Goal: Information Seeking & Learning: Get advice/opinions

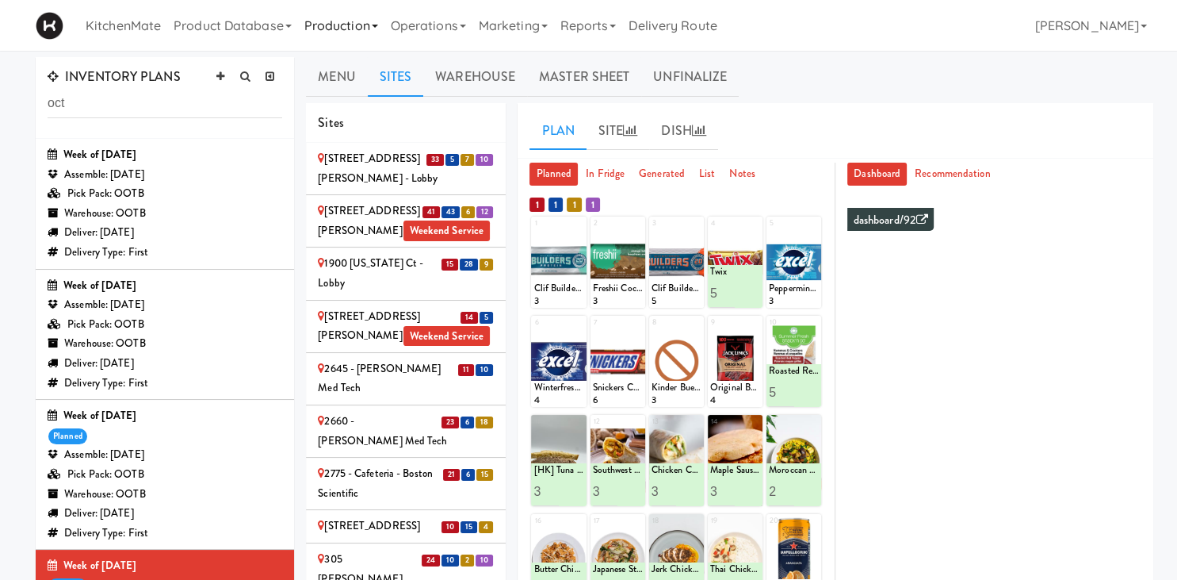
scroll to position [993, 0]
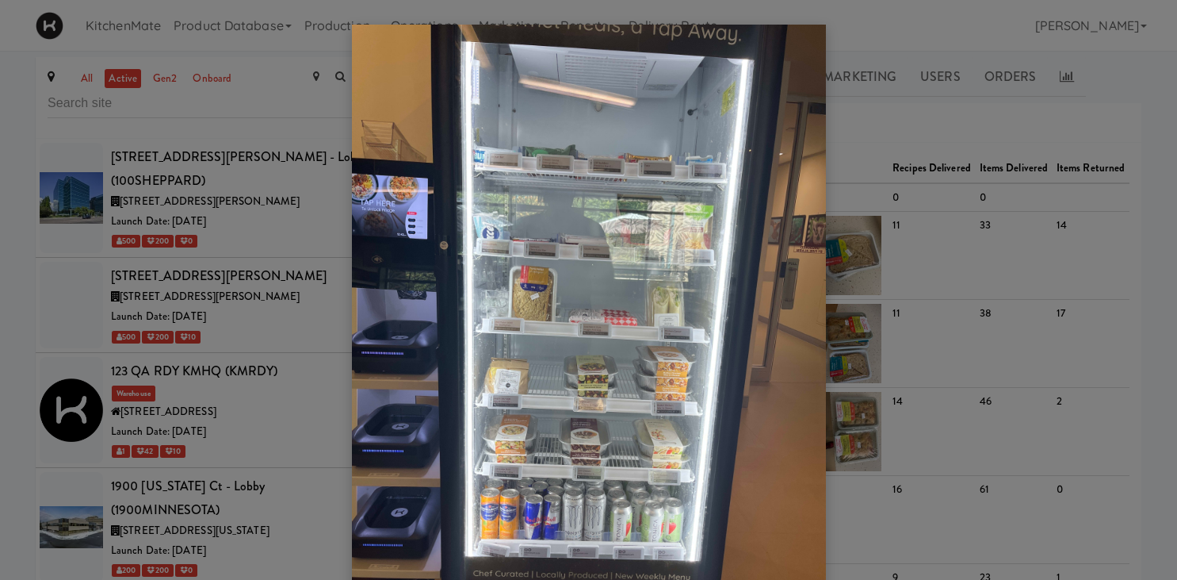
click at [213, 373] on div at bounding box center [588, 290] width 1177 height 580
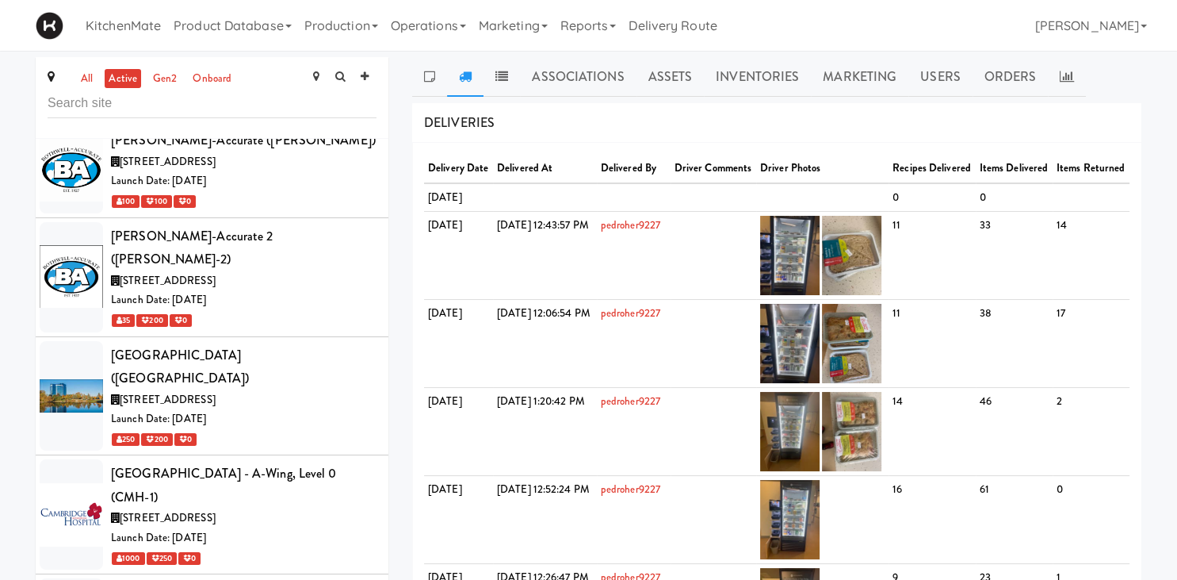
scroll to position [2331, 0]
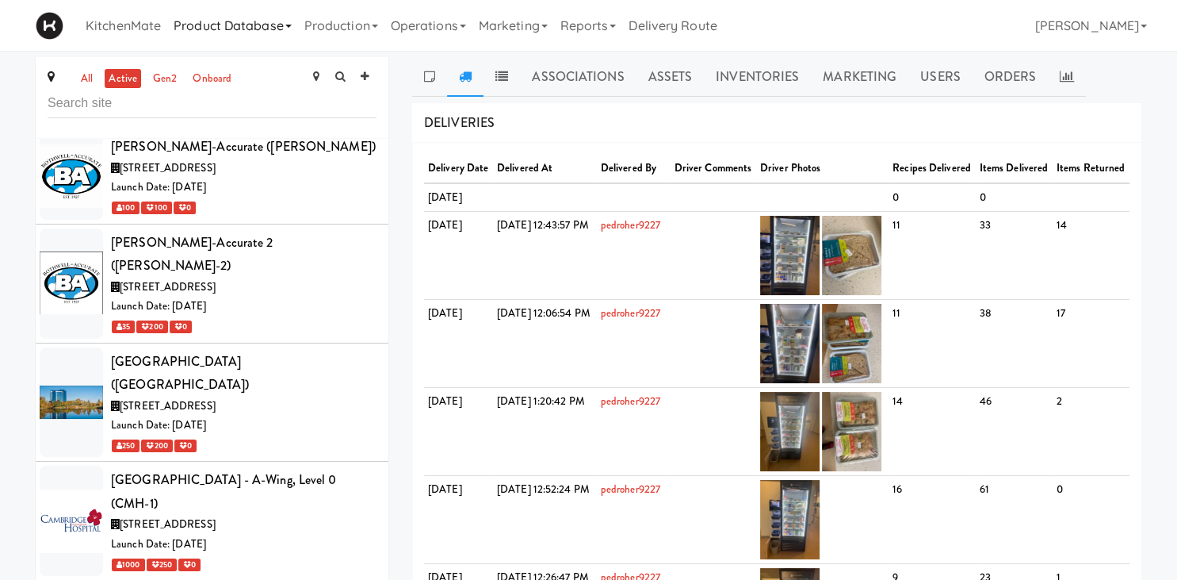
click at [256, 33] on link "Product Database" at bounding box center [232, 25] width 131 height 51
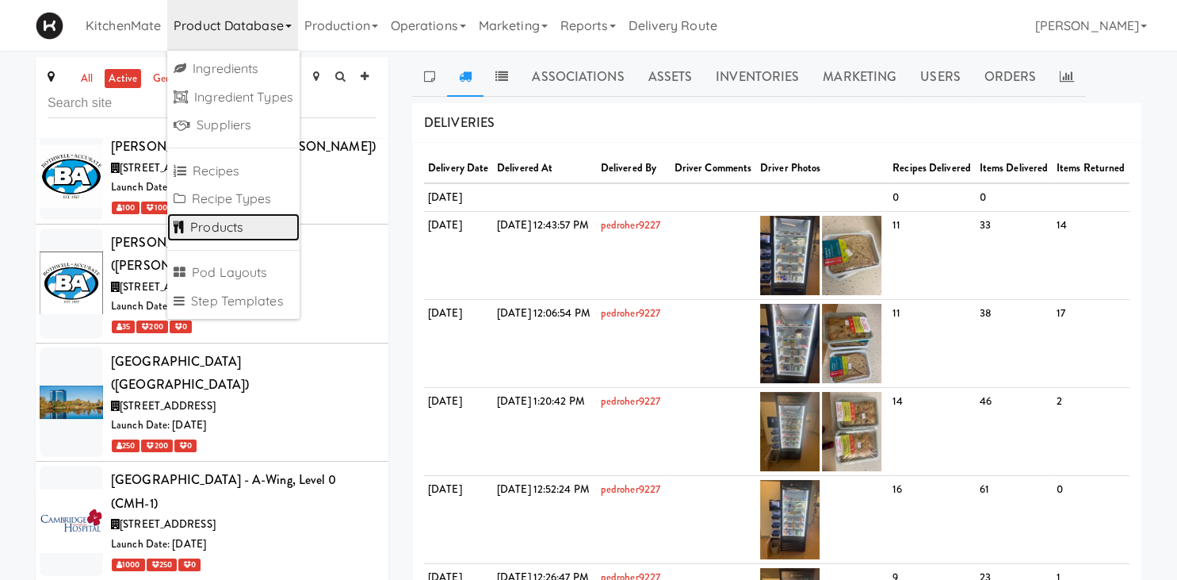
click at [239, 225] on link "Products" at bounding box center [233, 227] width 132 height 29
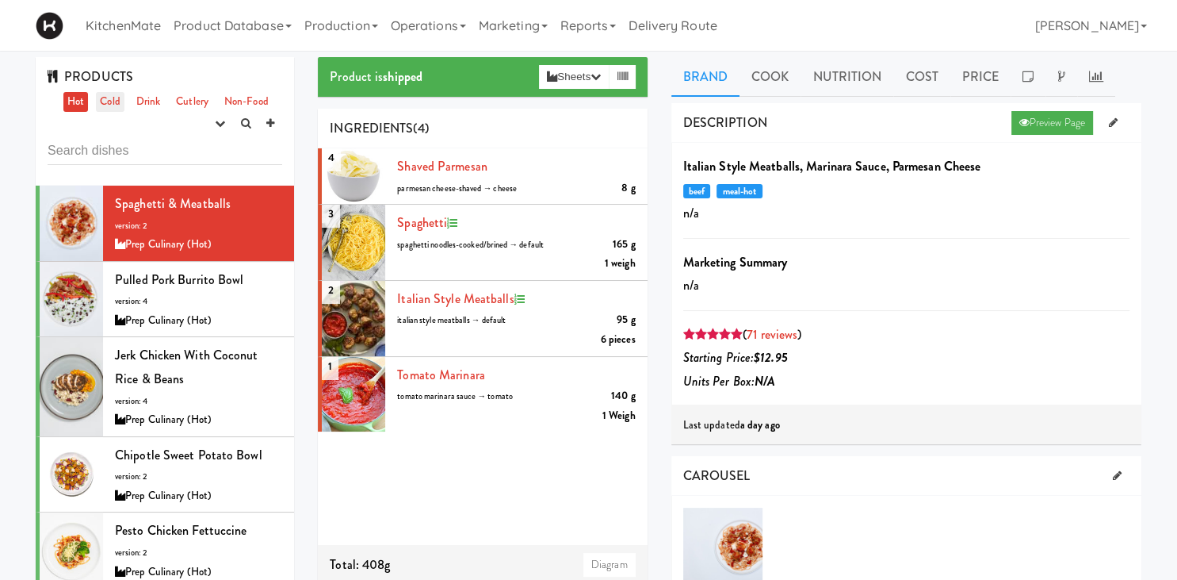
click at [102, 97] on link "Cold" at bounding box center [110, 102] width 28 height 20
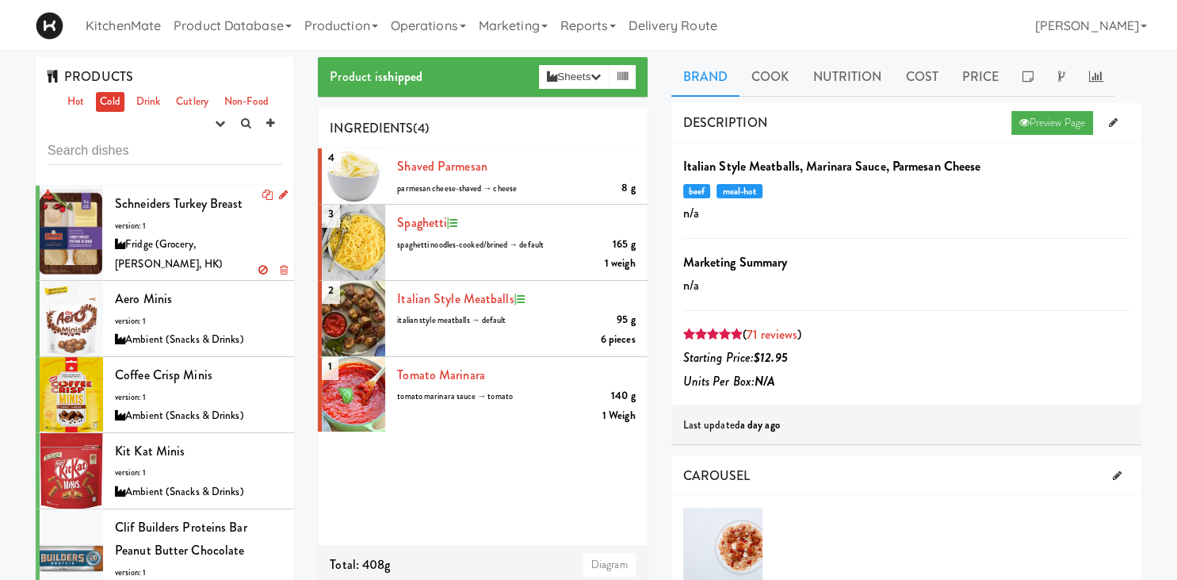
click at [160, 213] on span "Schneiders Turkey Breast" at bounding box center [179, 203] width 128 height 18
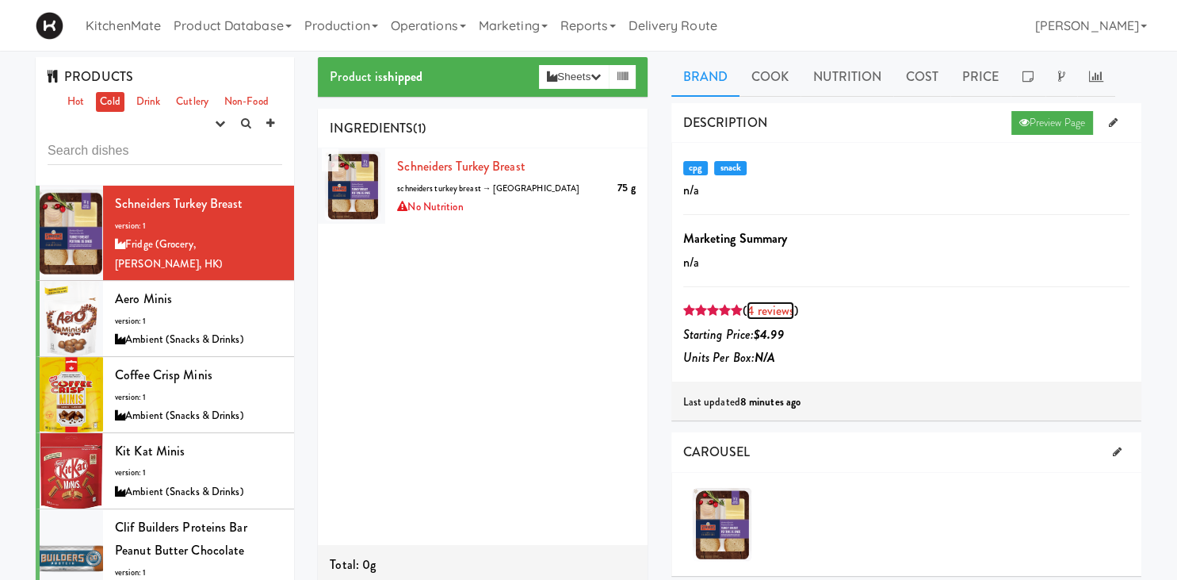
click at [769, 312] on link "4 reviews" at bounding box center [771, 310] width 48 height 18
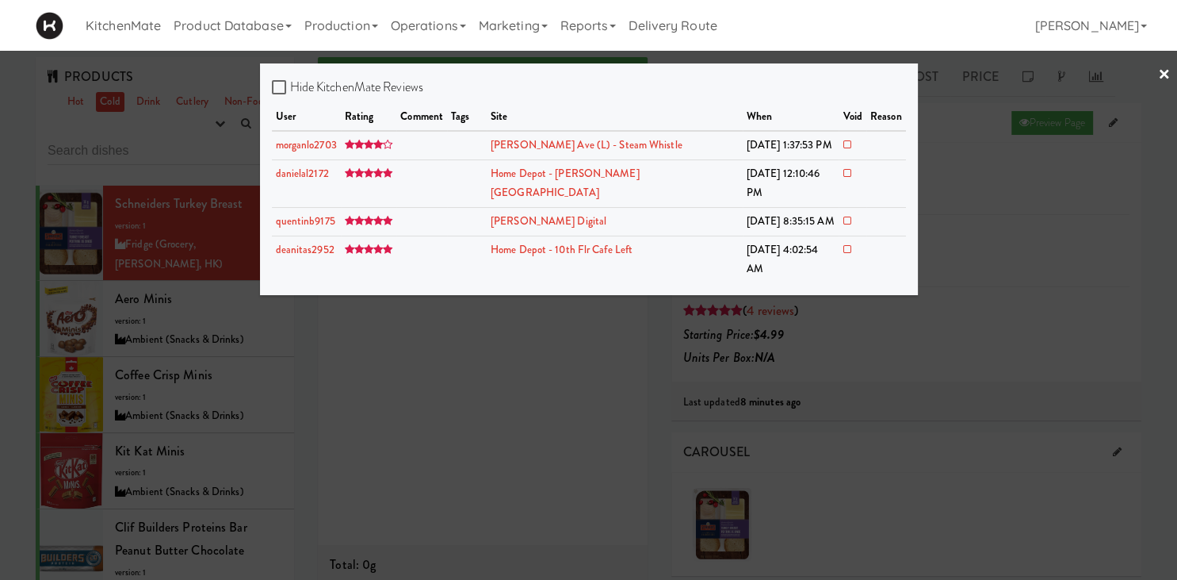
click at [772, 312] on div at bounding box center [588, 290] width 1177 height 580
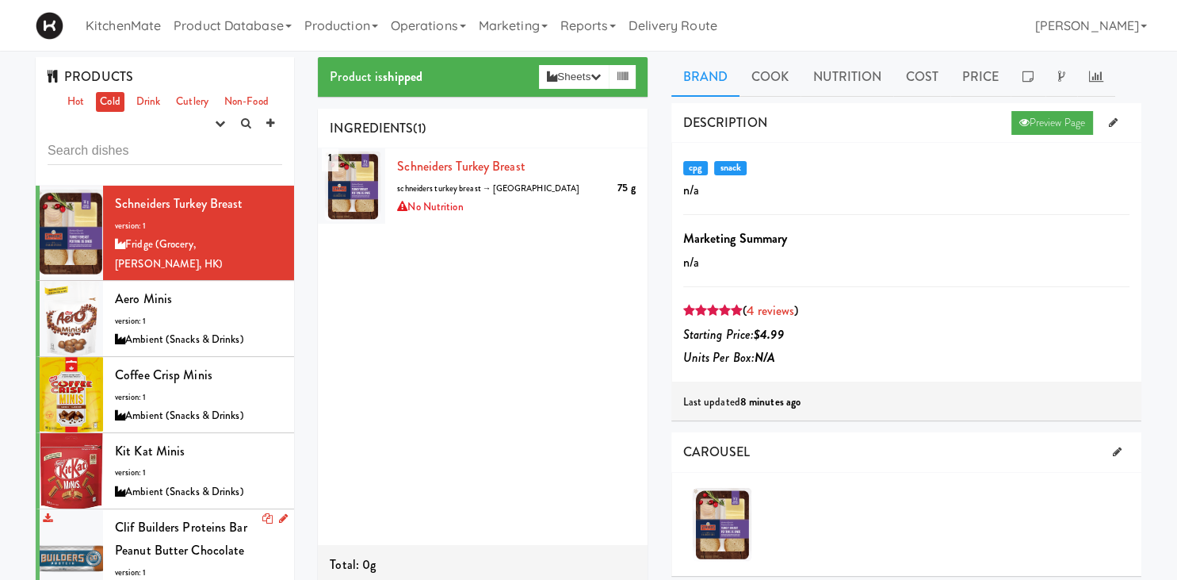
click at [117, 518] on span "Clif Builders proteins Bar Peanut Butter Chocolate" at bounding box center [181, 539] width 132 height 42
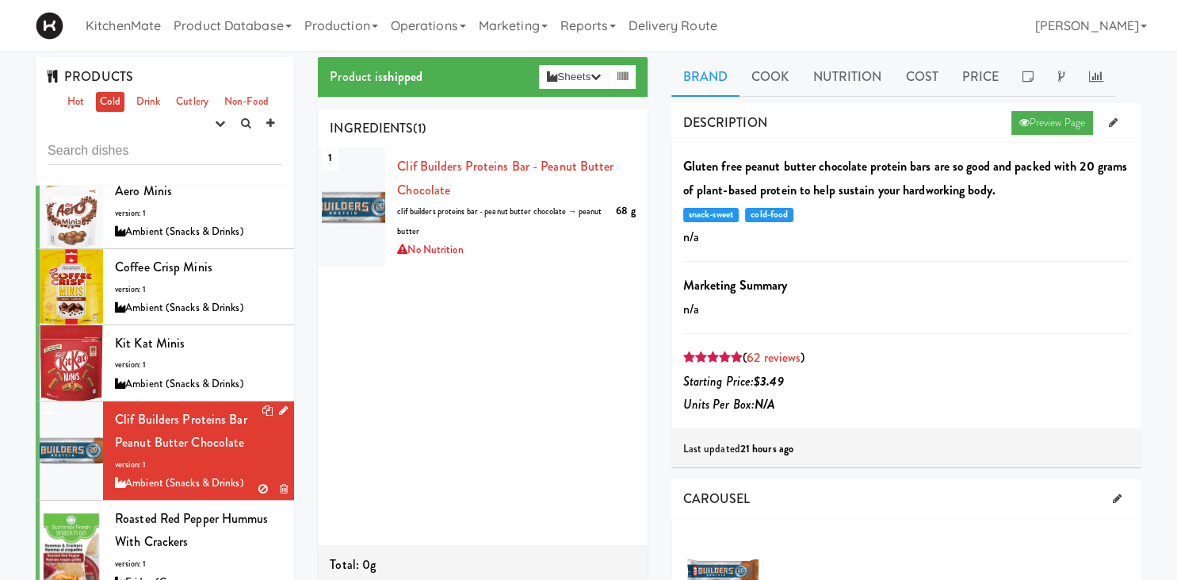
scroll to position [109, 0]
click at [786, 350] on link "62 reviews" at bounding box center [774, 357] width 54 height 18
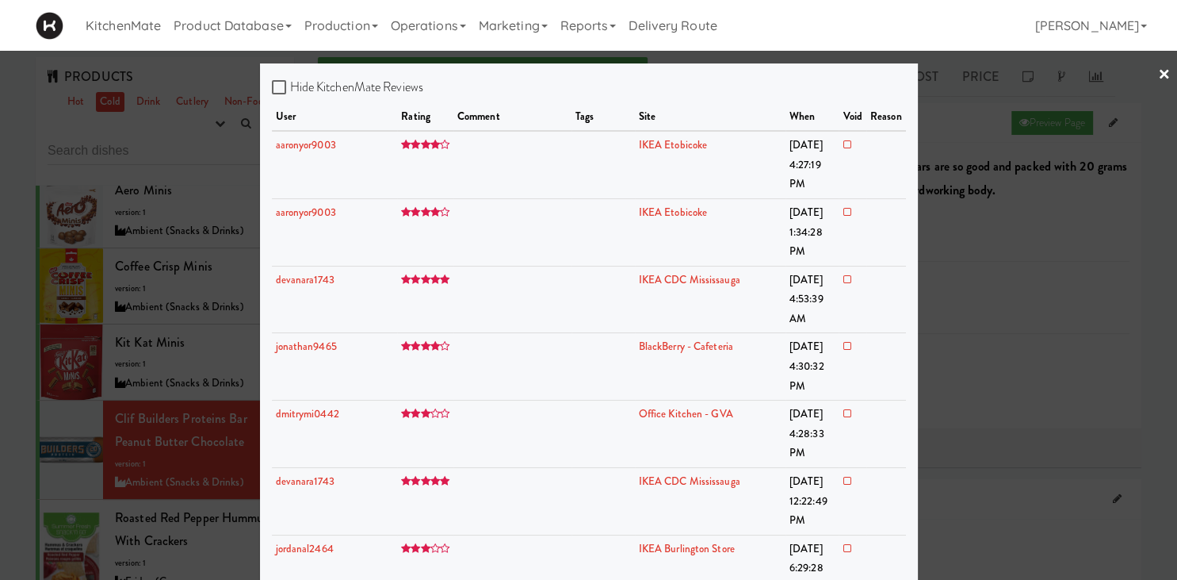
click at [169, 262] on div at bounding box center [588, 290] width 1177 height 580
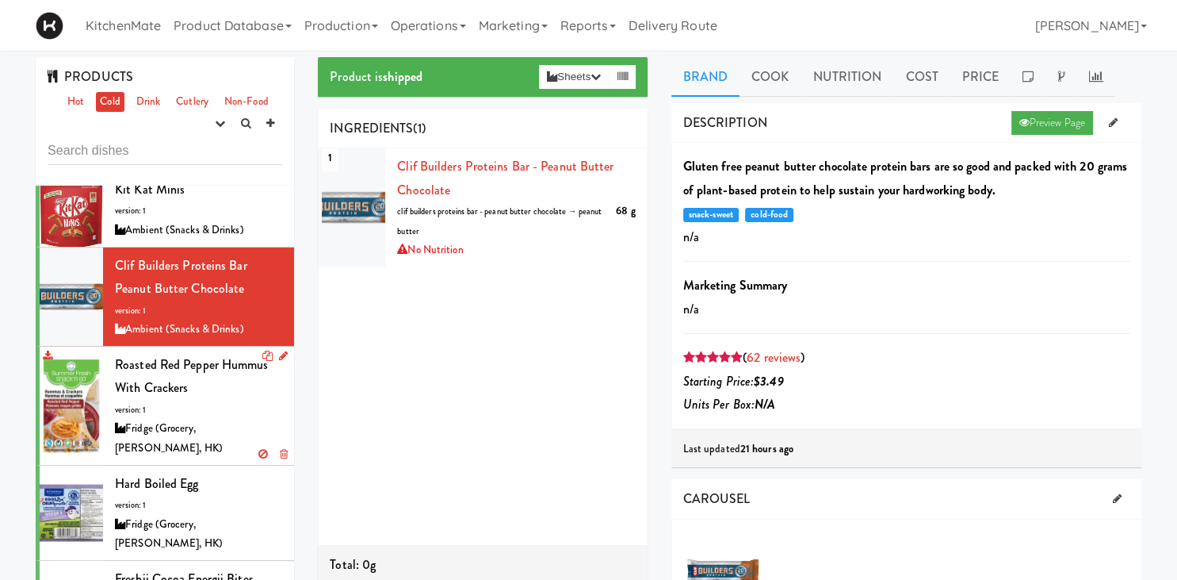
scroll to position [268, 0]
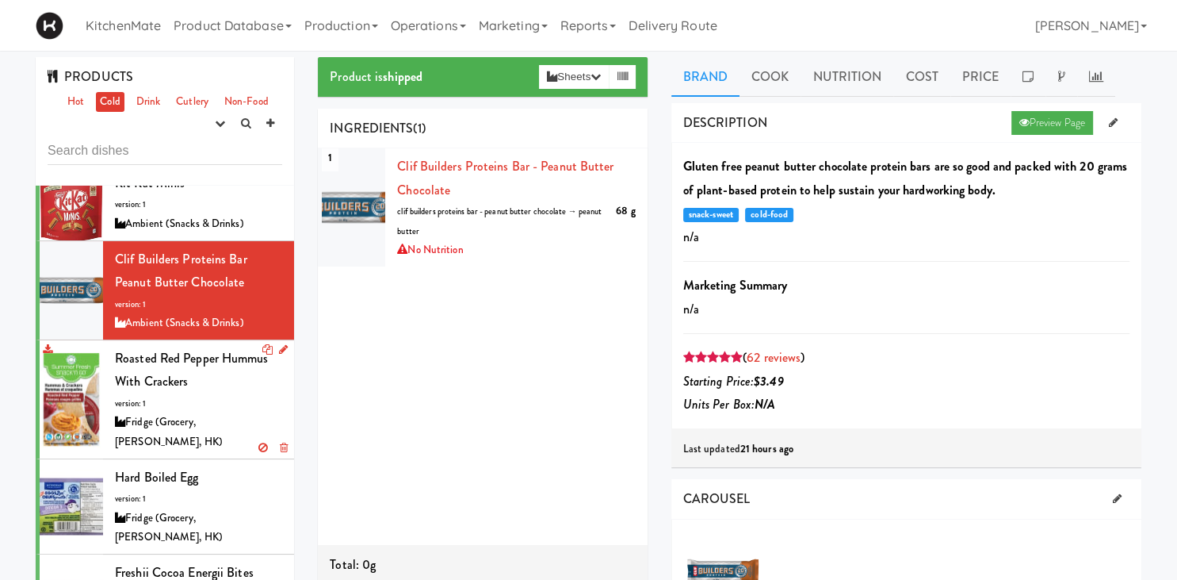
click at [209, 349] on span "Roasted Red Pepper Hummus with Crackers" at bounding box center [192, 370] width 154 height 42
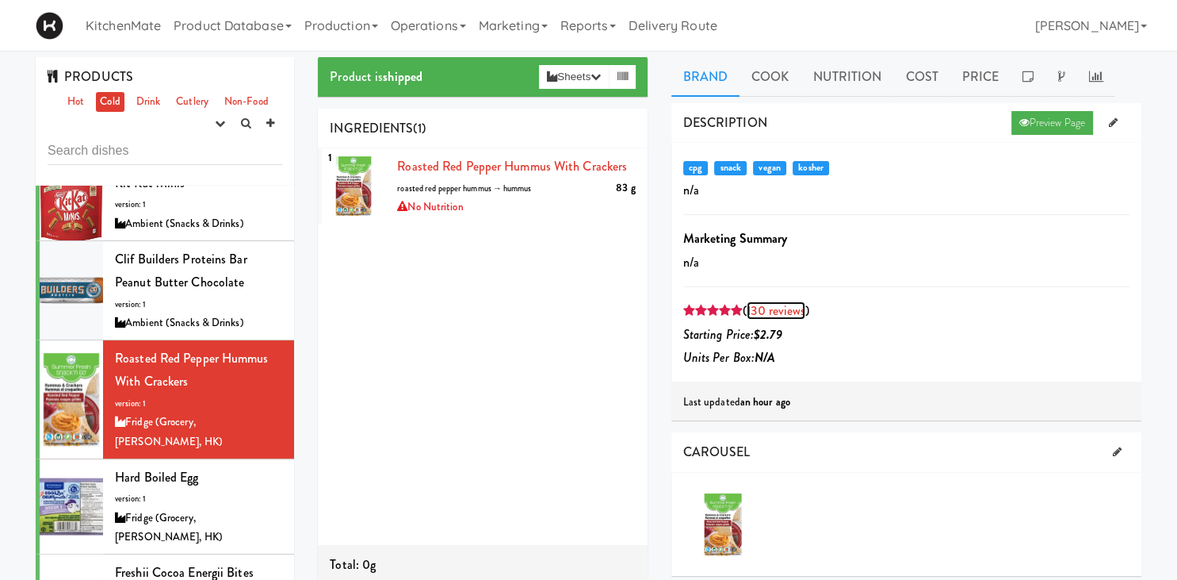
click at [782, 306] on link "130 reviews" at bounding box center [776, 310] width 59 height 18
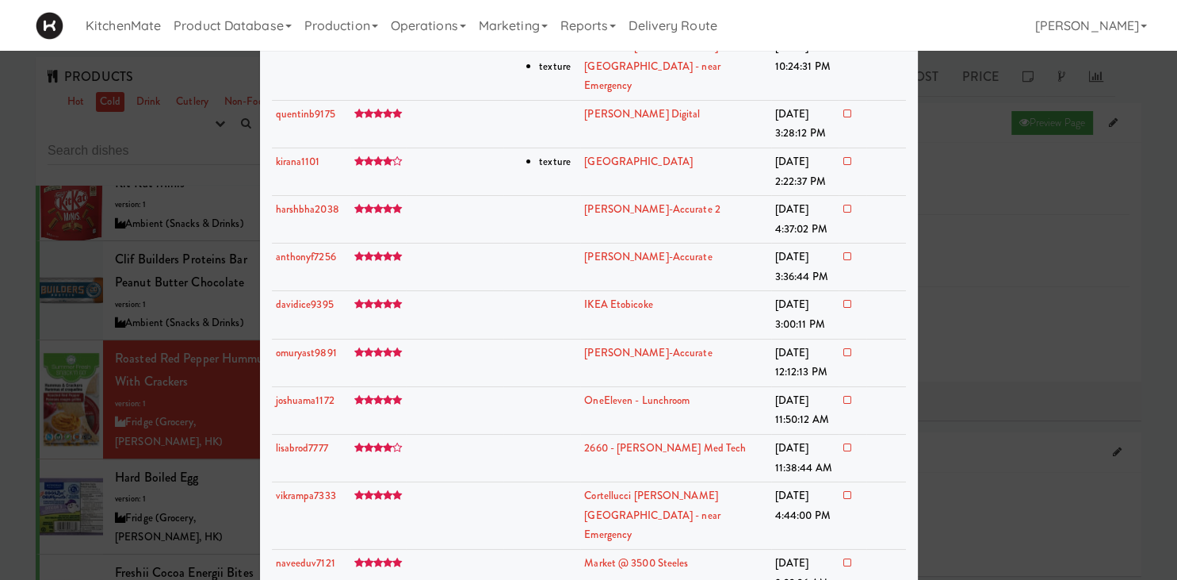
scroll to position [5719, 0]
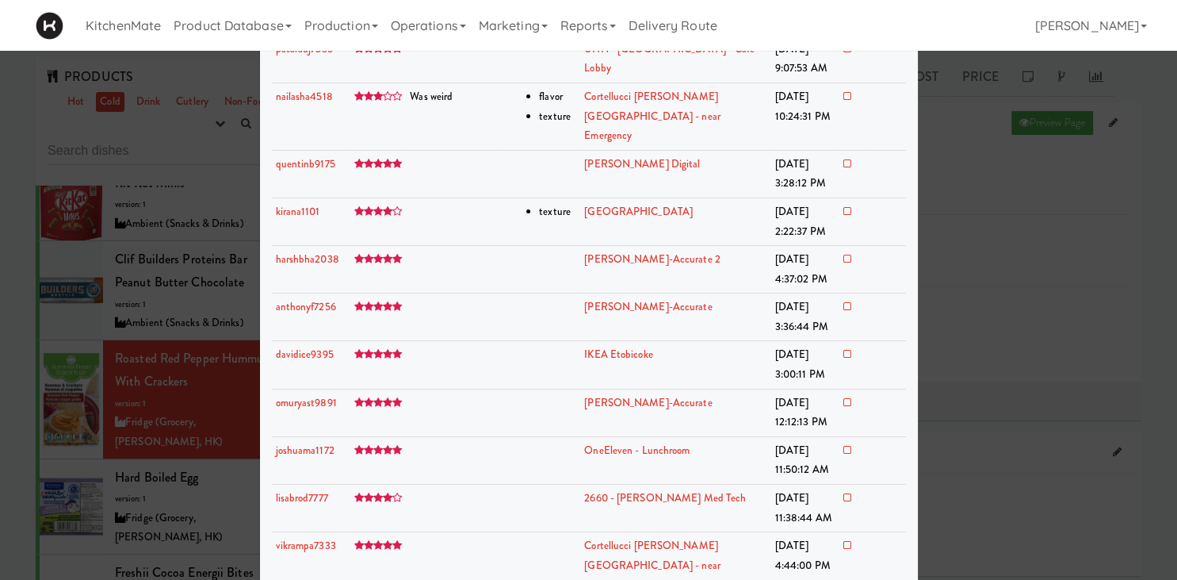
click at [1036, 258] on div at bounding box center [588, 290] width 1177 height 580
